Goal: Task Accomplishment & Management: Use online tool/utility

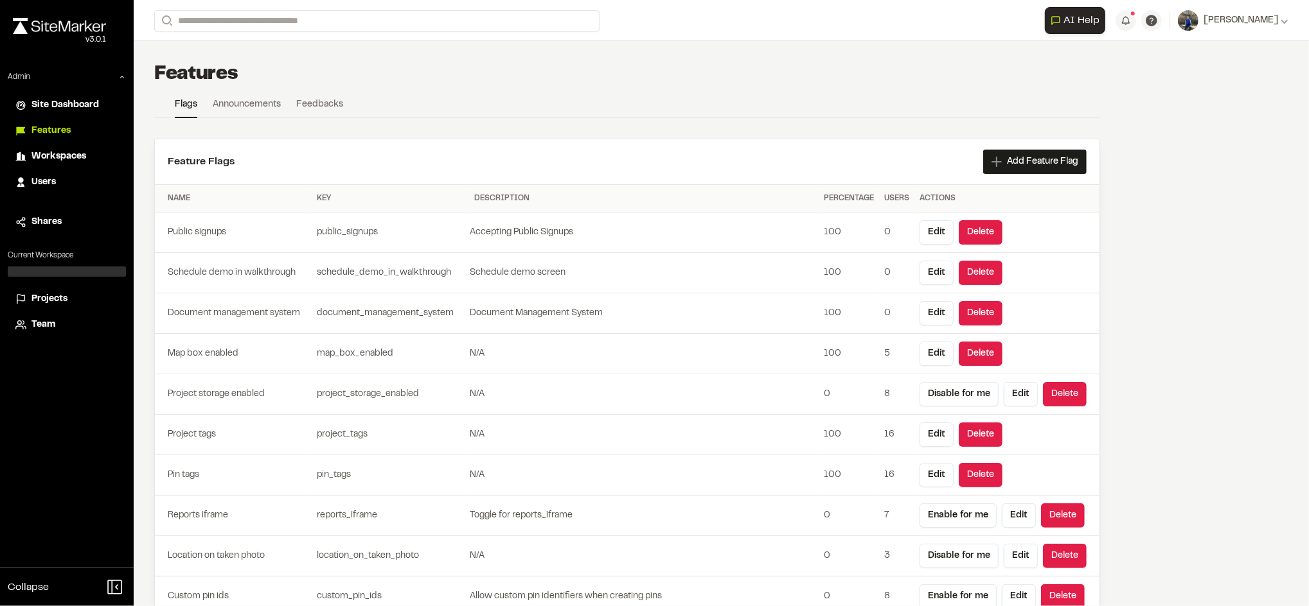
scroll to position [236, 0]
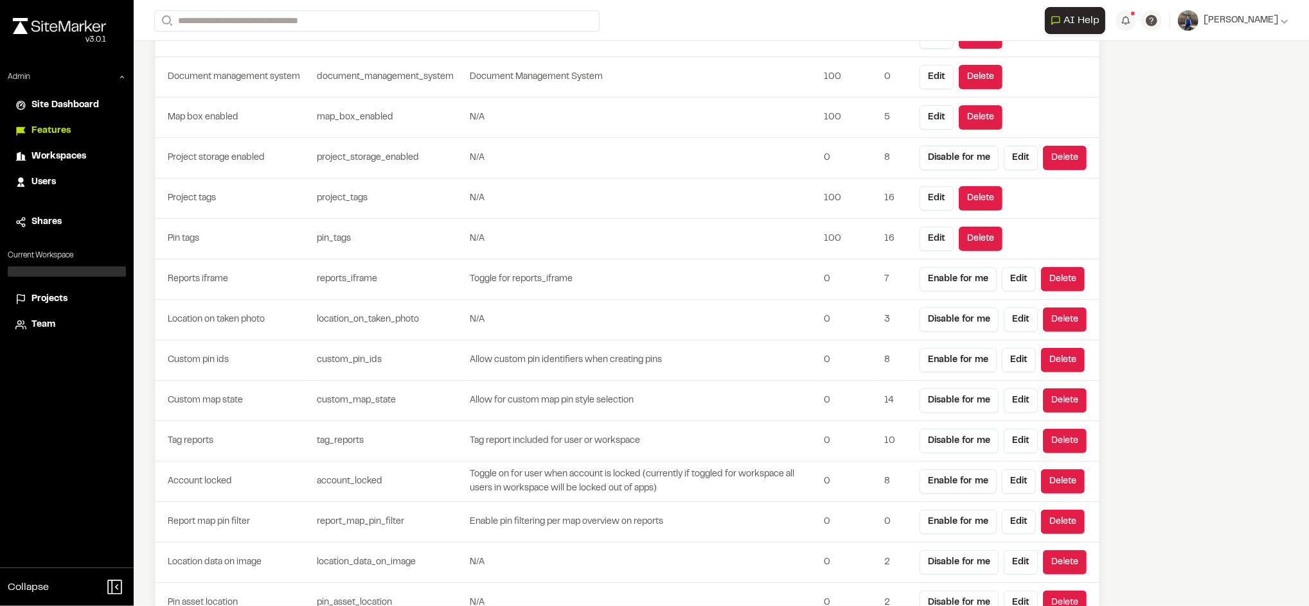
click at [1206, 130] on div "**********" at bounding box center [721, 303] width 1175 height 606
click at [926, 18] on form "Search" at bounding box center [599, 20] width 890 height 21
click at [53, 299] on span "Projects" at bounding box center [49, 299] width 36 height 14
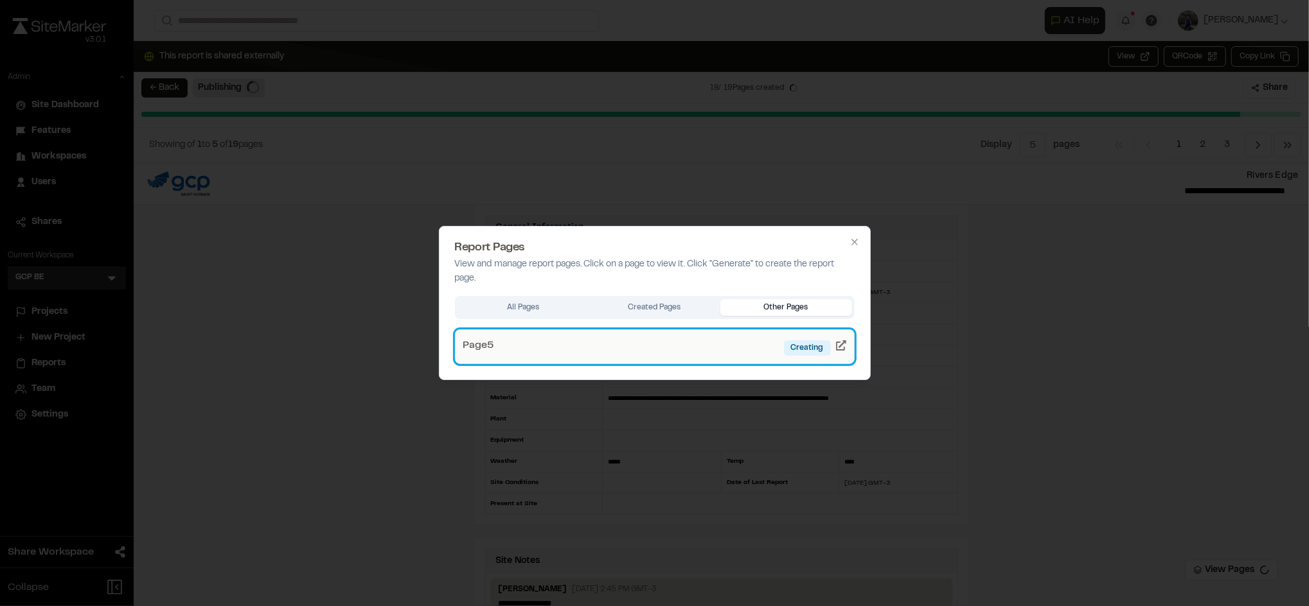
click at [840, 347] on icon at bounding box center [841, 345] width 10 height 10
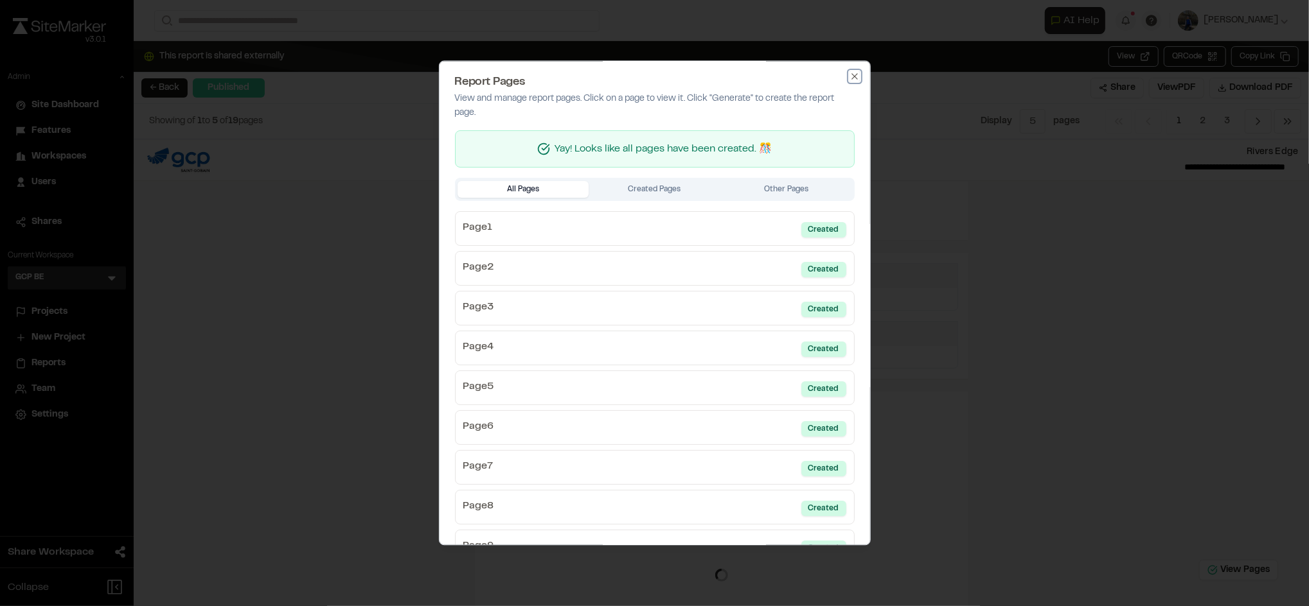
click at [849, 76] on icon "button" at bounding box center [854, 76] width 10 height 10
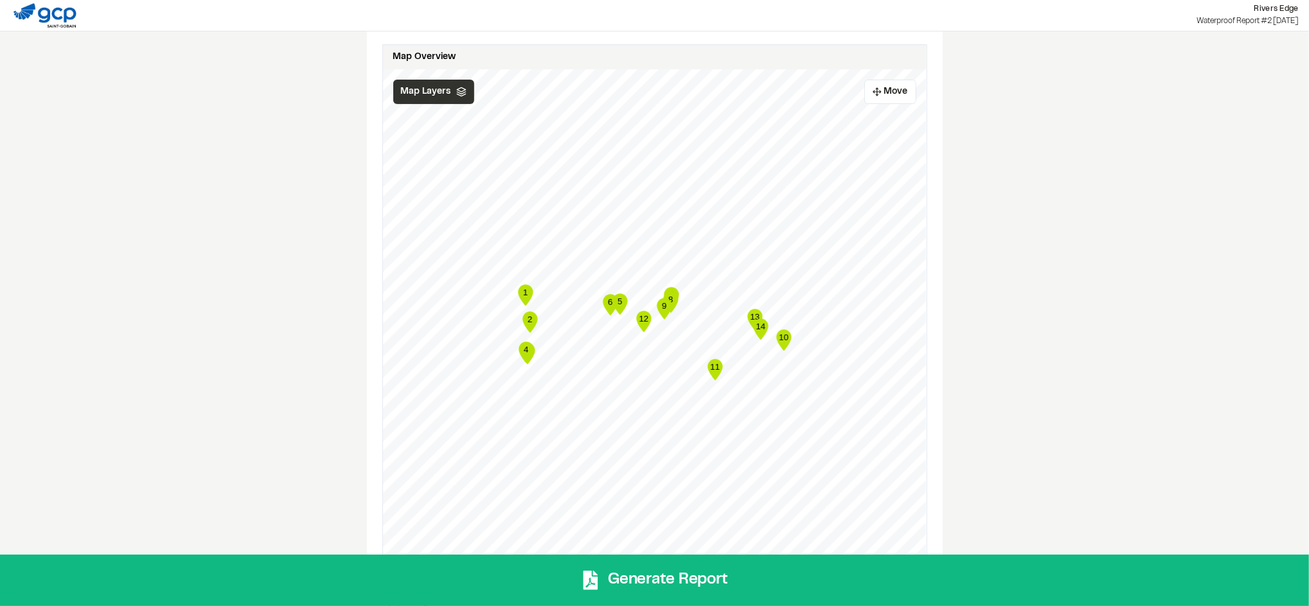
click at [443, 95] on span "Map Layers" at bounding box center [426, 92] width 50 height 14
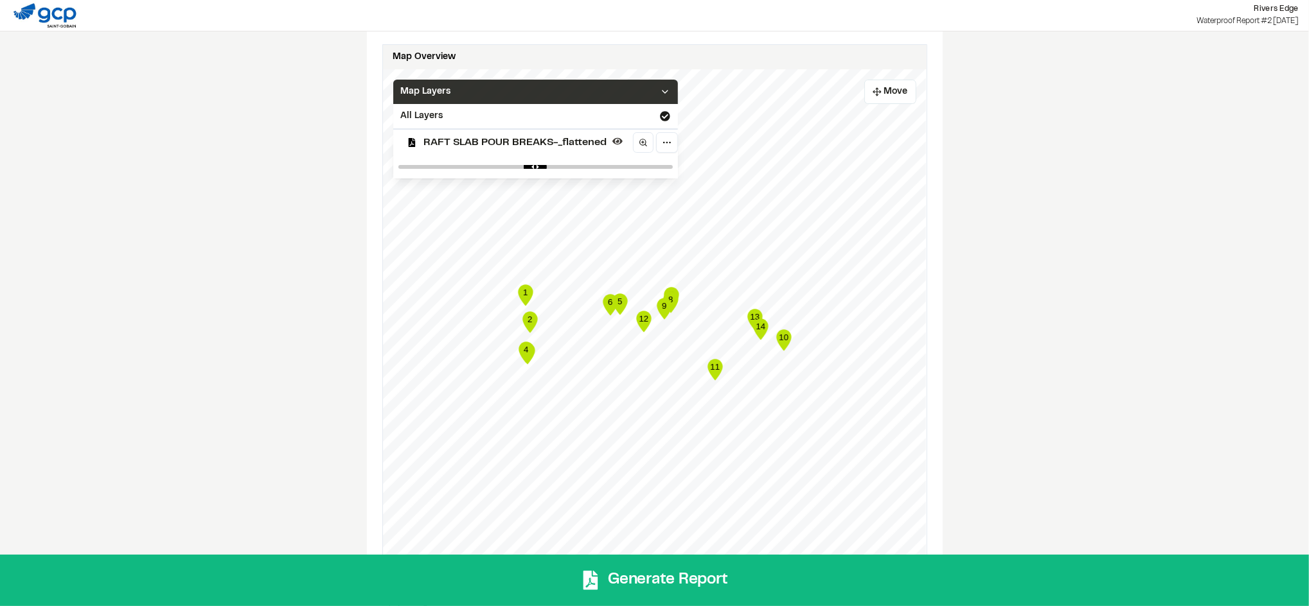
click at [443, 95] on span "Map Layers" at bounding box center [426, 92] width 50 height 14
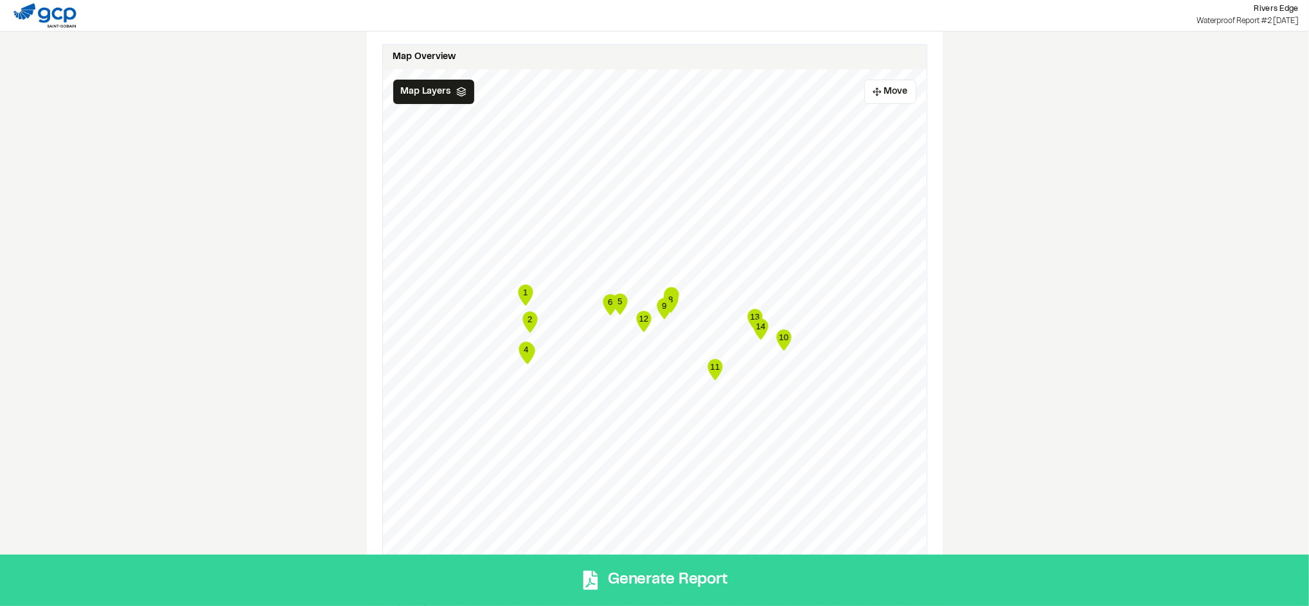
click at [537, 577] on button "Generate Report" at bounding box center [654, 580] width 1309 height 51
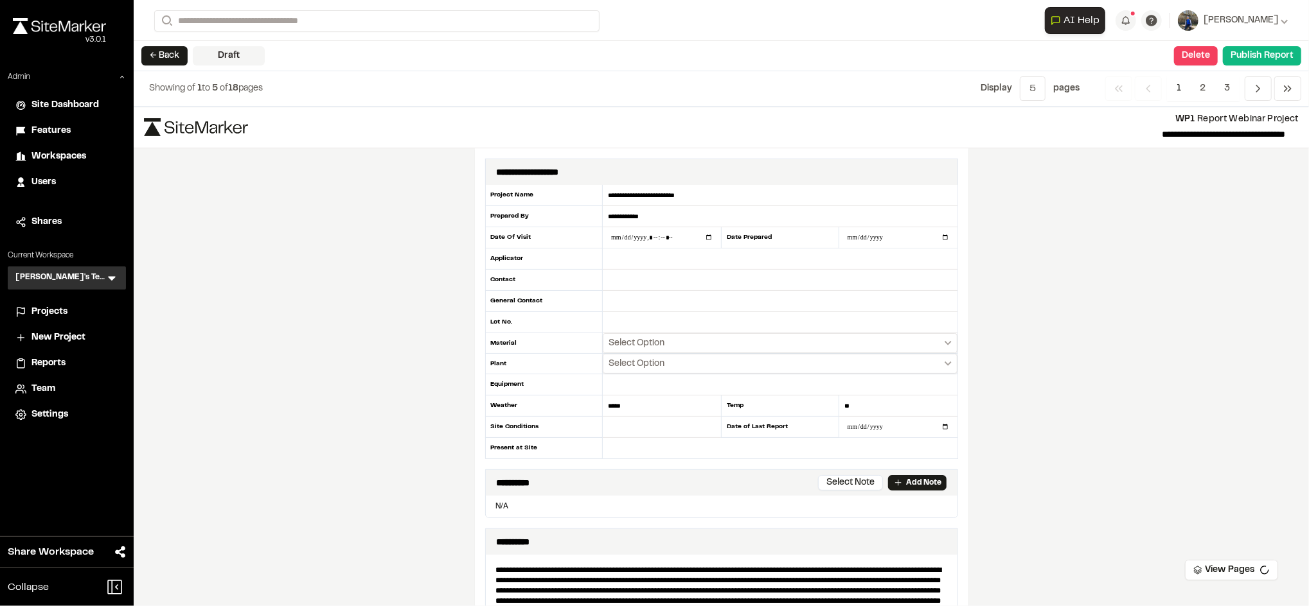
scroll to position [304, 0]
